Goal: Task Accomplishment & Management: Complete application form

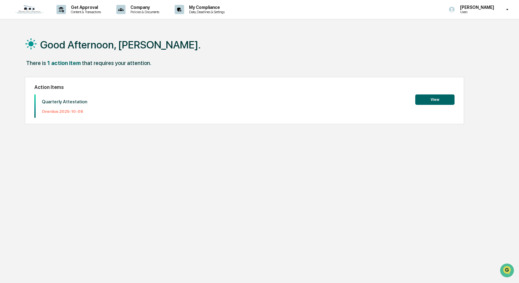
click at [436, 100] on button "View" at bounding box center [434, 100] width 39 height 10
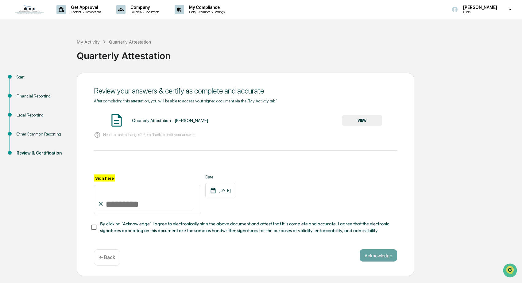
click at [112, 207] on input "Sign here" at bounding box center [147, 199] width 107 height 29
type input "**********"
click at [382, 258] on button "Acknowledge" at bounding box center [378, 256] width 37 height 12
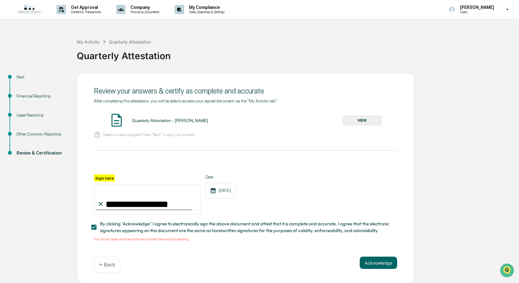
click at [123, 227] on span "By clicking "Acknowledge" I agree to electronically sign the above document and…" at bounding box center [246, 228] width 292 height 14
click at [365, 118] on button "VIEW" at bounding box center [362, 120] width 40 height 10
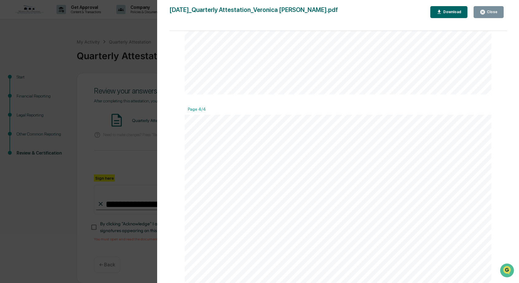
scroll to position [1281, 0]
click at [454, 13] on div "Download" at bounding box center [451, 12] width 19 height 4
click at [313, 55] on div "[DATE] Mission Hills Financial Quarterly Attestation - [PERSON_NAME] Contents F…" at bounding box center [338, 262] width 307 height 434
click at [483, 11] on icon "button" at bounding box center [482, 12] width 5 height 5
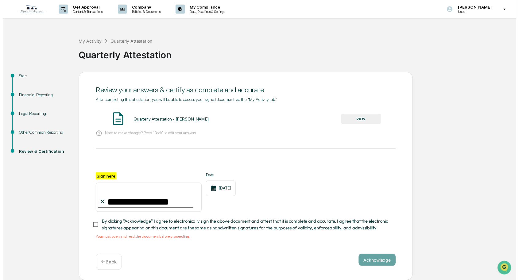
scroll to position [2, 0]
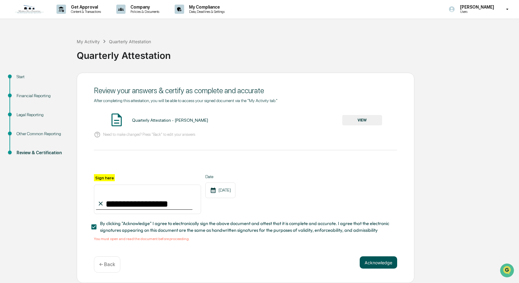
click at [385, 261] on button "Acknowledge" at bounding box center [378, 263] width 37 height 12
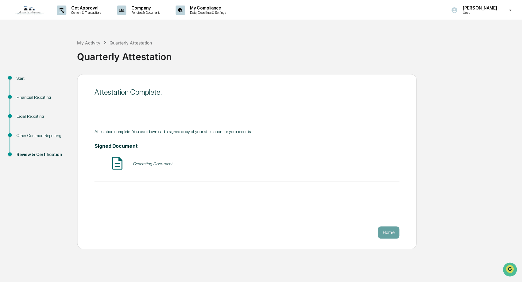
scroll to position [0, 0]
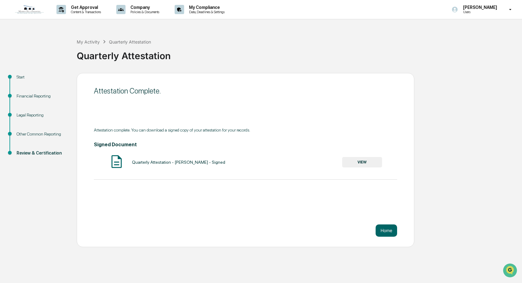
click at [354, 161] on button "VIEW" at bounding box center [362, 162] width 40 height 10
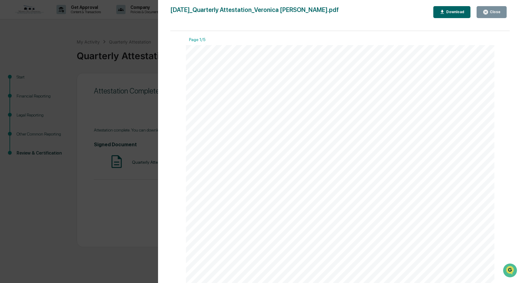
click at [455, 11] on div "Download" at bounding box center [454, 12] width 19 height 4
click at [390, 138] on div "[DATE] Mission Hills Financial Quarterly Attestation - [PERSON_NAME] Contents F…" at bounding box center [340, 263] width 309 height 436
click at [488, 10] on icon "button" at bounding box center [485, 12] width 5 height 5
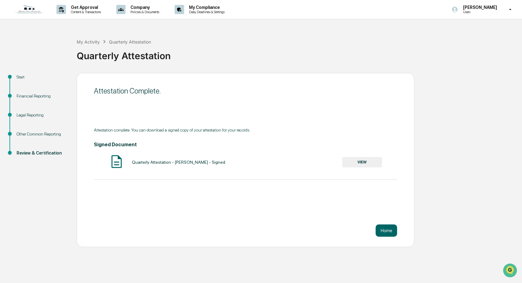
click at [512, 10] on icon at bounding box center [510, 10] width 11 height 6
click at [454, 33] on li "Logout" at bounding box center [474, 30] width 86 height 11
